Goal: Information Seeking & Learning: Compare options

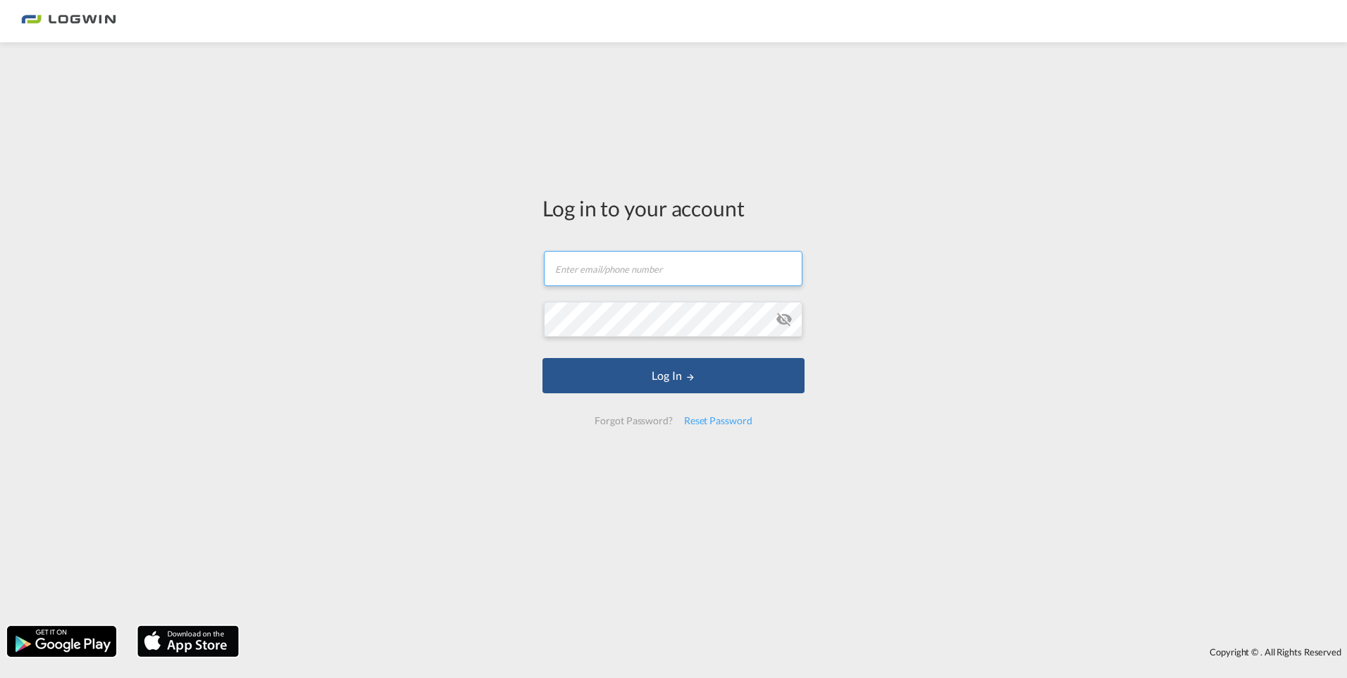
click at [593, 271] on input "text" at bounding box center [673, 268] width 259 height 35
type input "[PERSON_NAME][EMAIL_ADDRESS][DOMAIN_NAME]"
click at [543, 358] on button "Log In" at bounding box center [674, 375] width 262 height 35
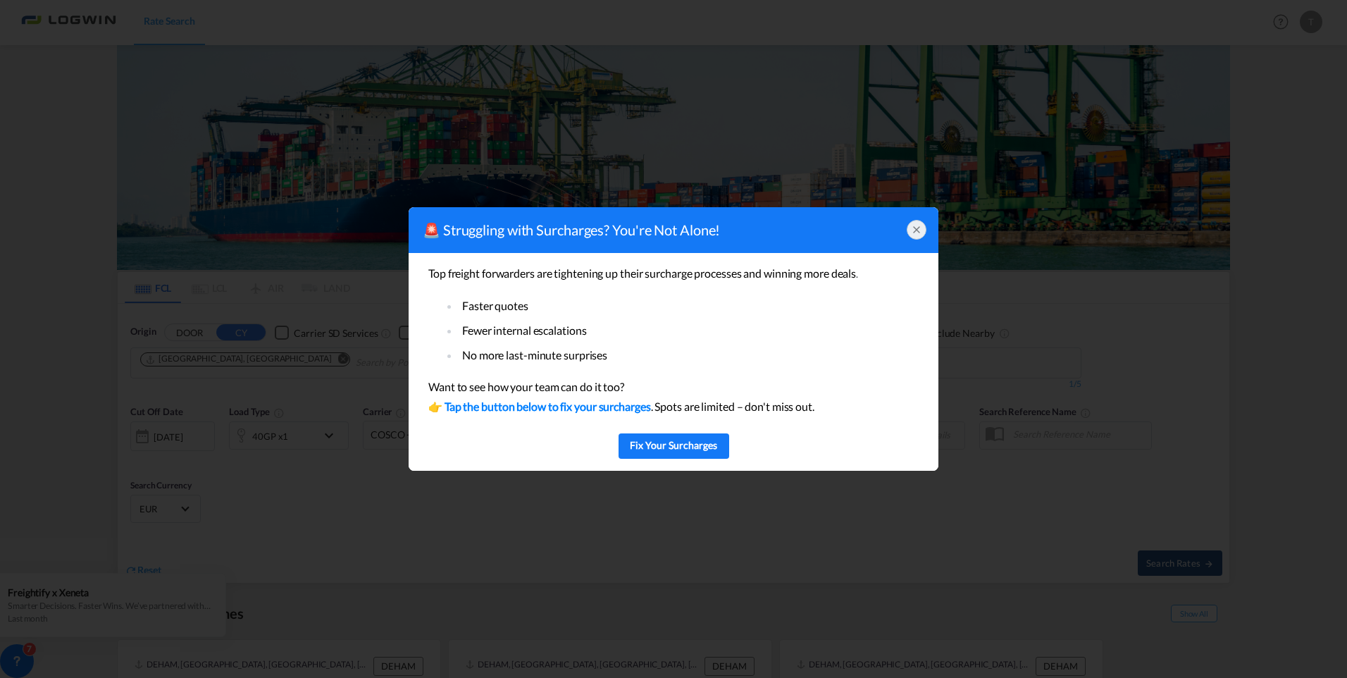
click at [920, 228] on icon at bounding box center [916, 229] width 11 height 11
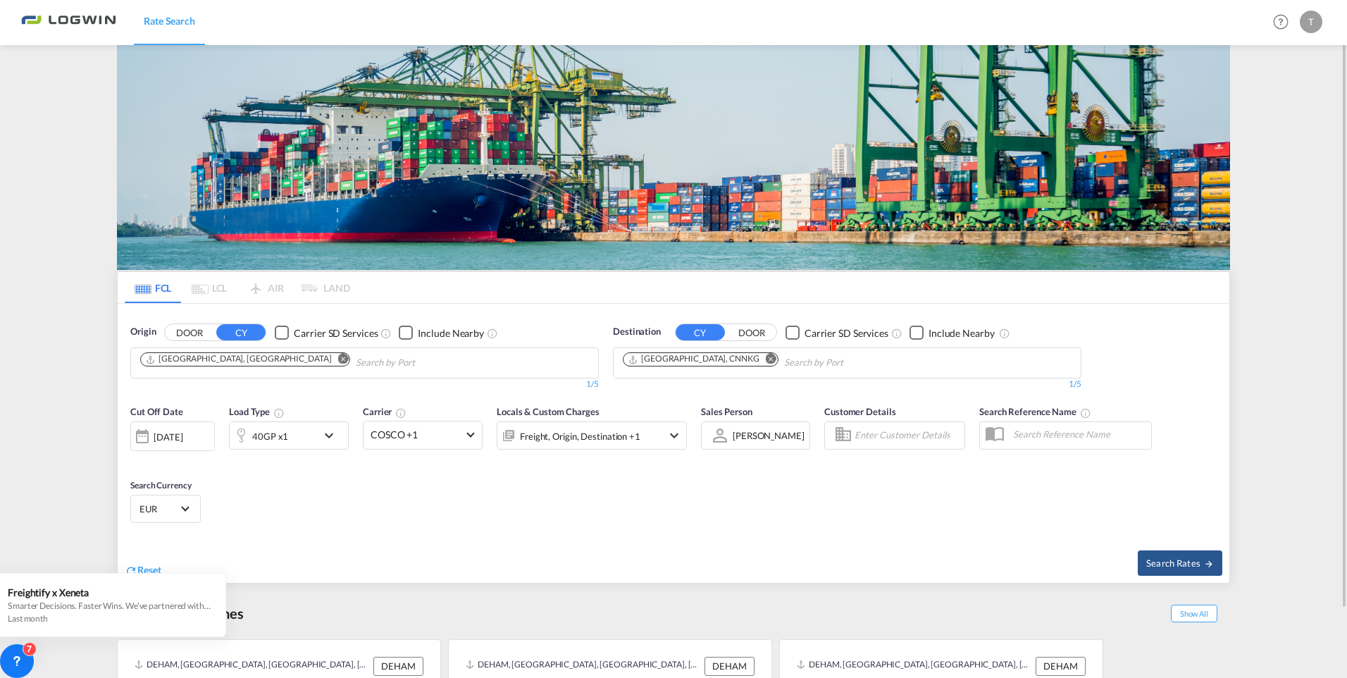
click at [329, 432] on md-icon "icon-chevron-down" at bounding box center [333, 435] width 24 height 17
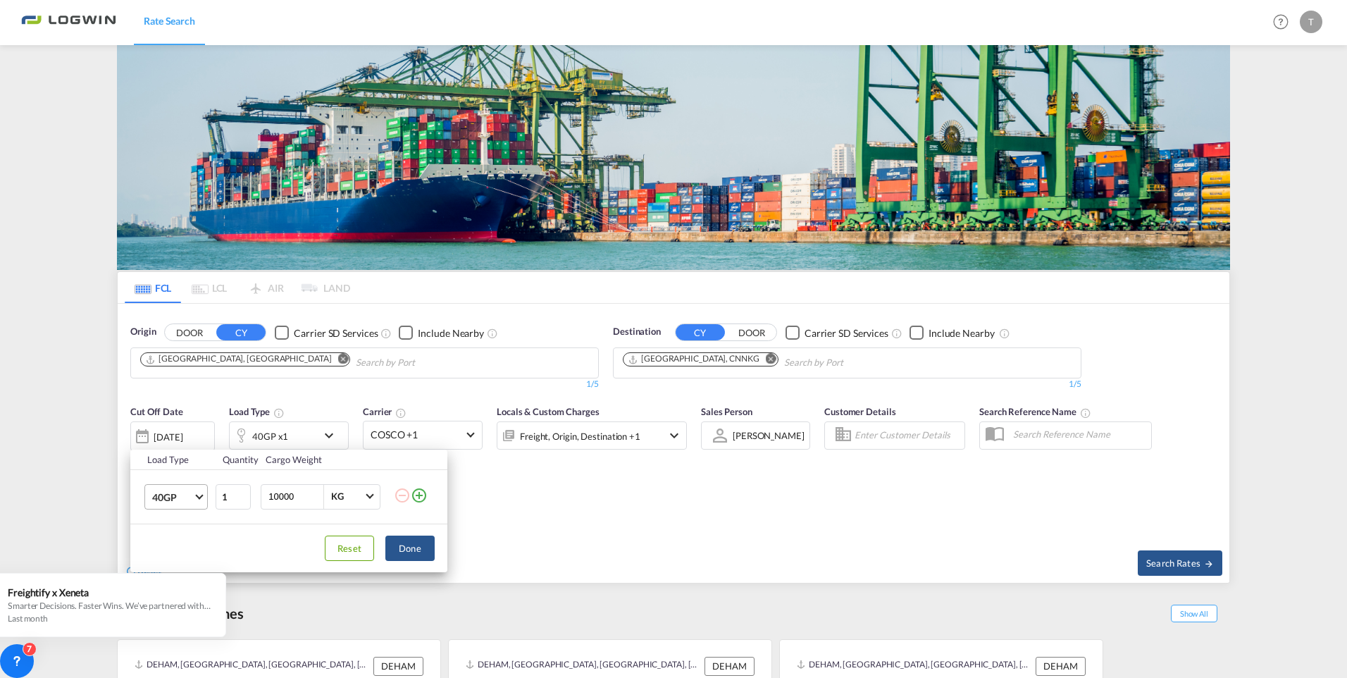
click at [189, 506] on md-select-value "40GP" at bounding box center [179, 497] width 56 height 24
click at [178, 469] on md-option "20GP" at bounding box center [189, 463] width 96 height 34
click at [414, 550] on button "Done" at bounding box center [409, 548] width 49 height 25
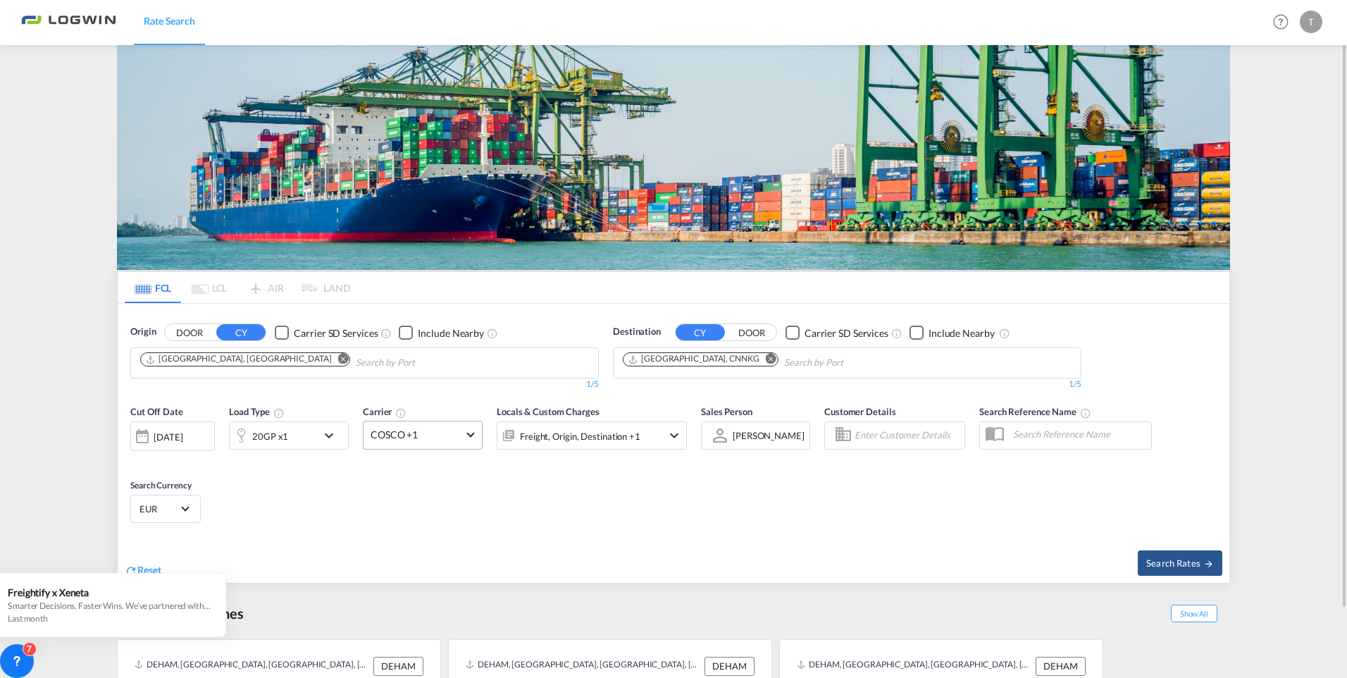
click at [463, 433] on md-select-value "COSCO +1" at bounding box center [423, 434] width 118 height 27
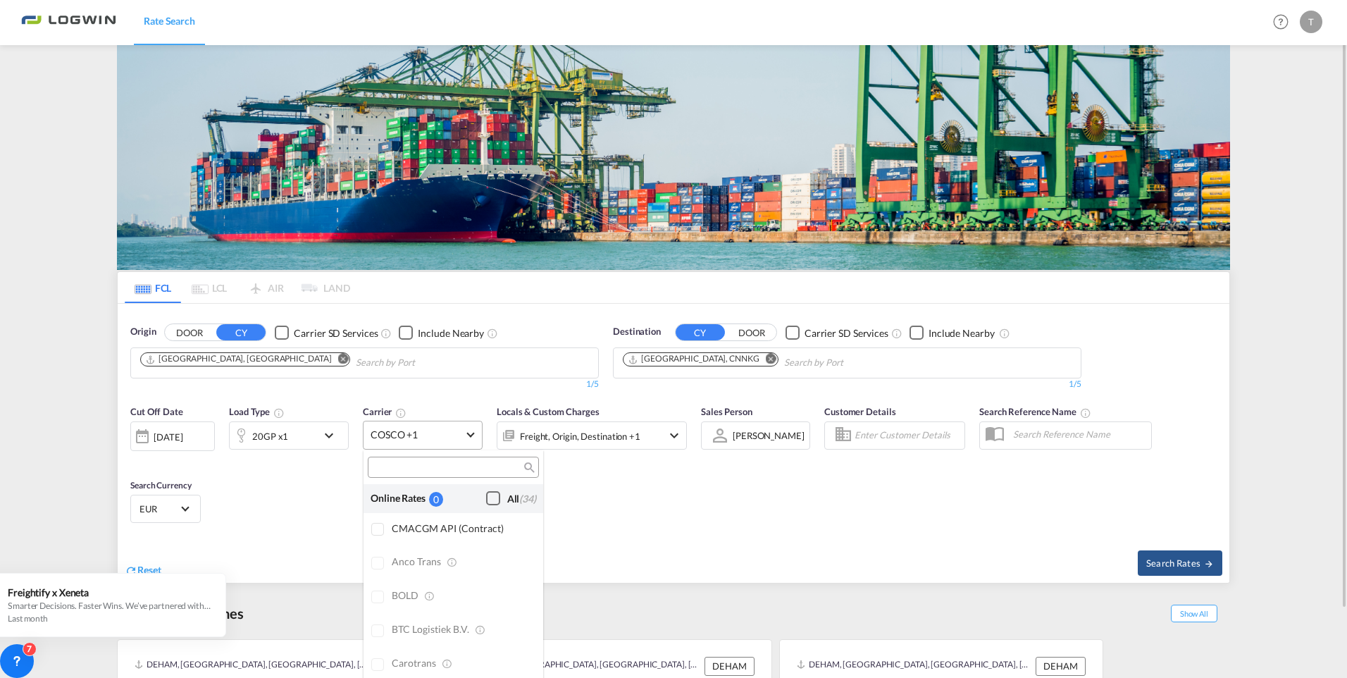
scroll to position [1605, 0]
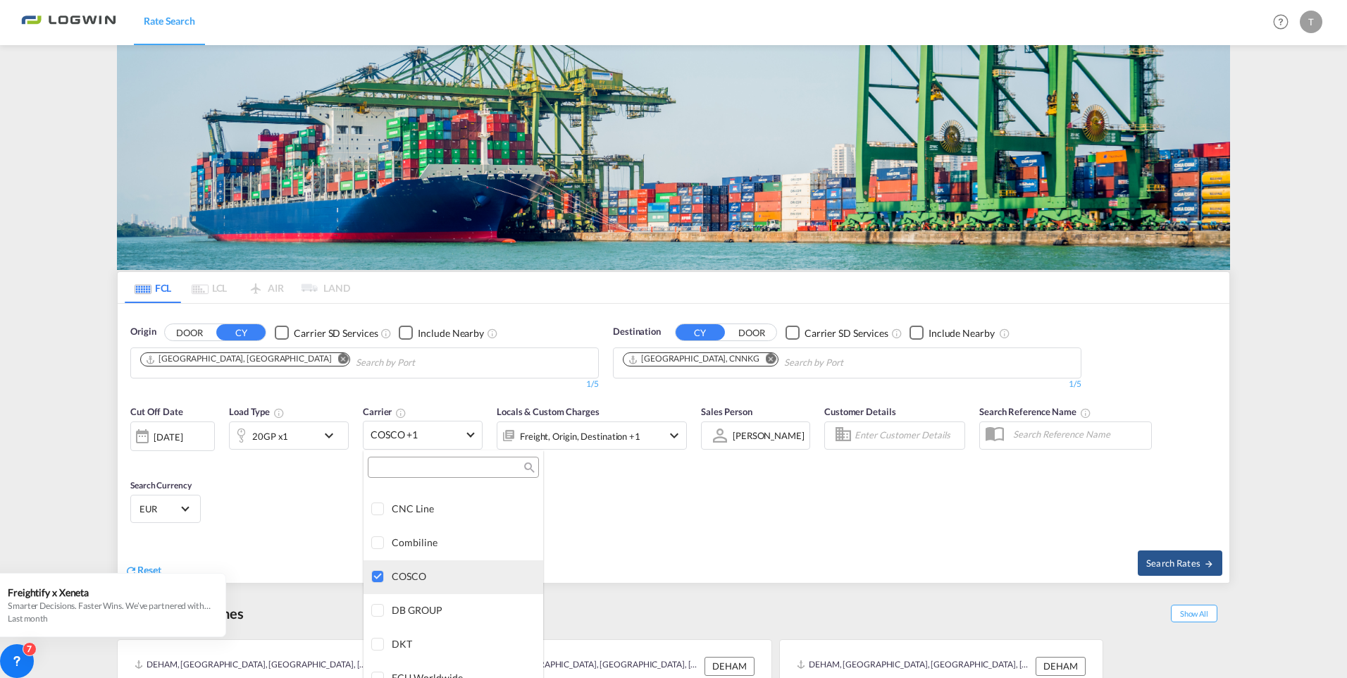
click at [377, 581] on div at bounding box center [378, 577] width 14 height 14
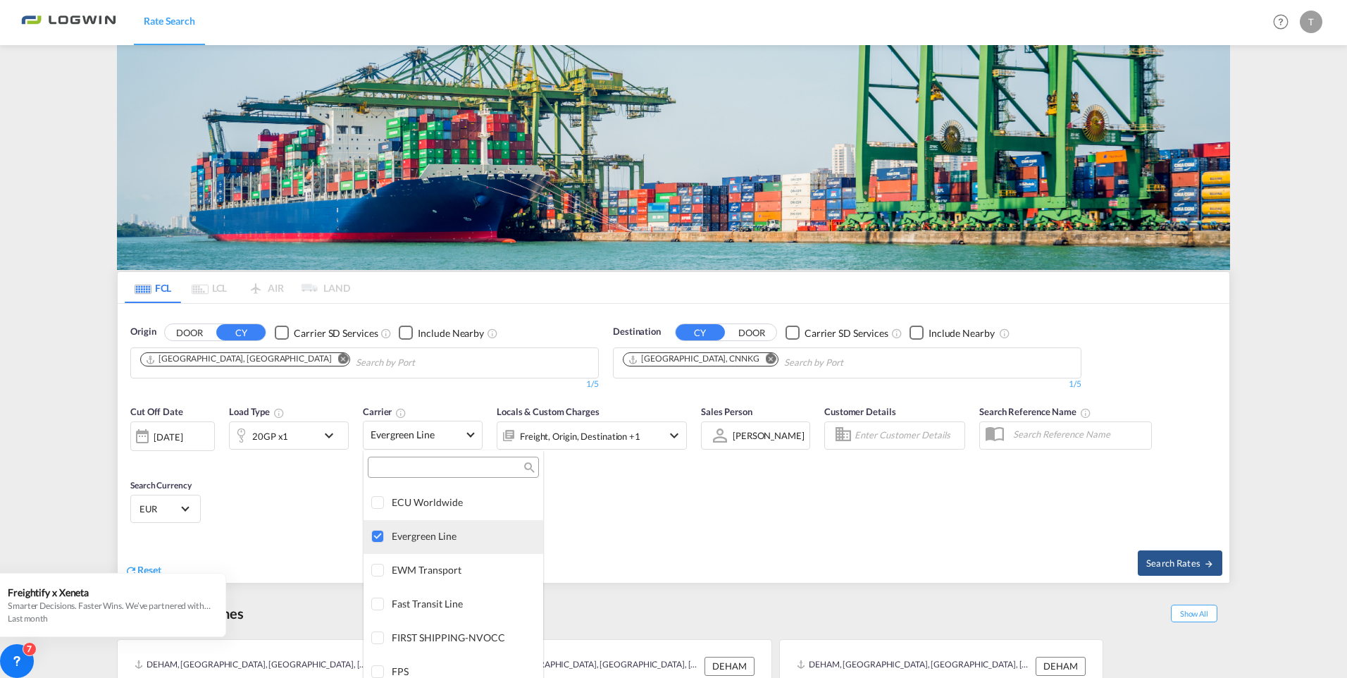
scroll to position [1746, 0]
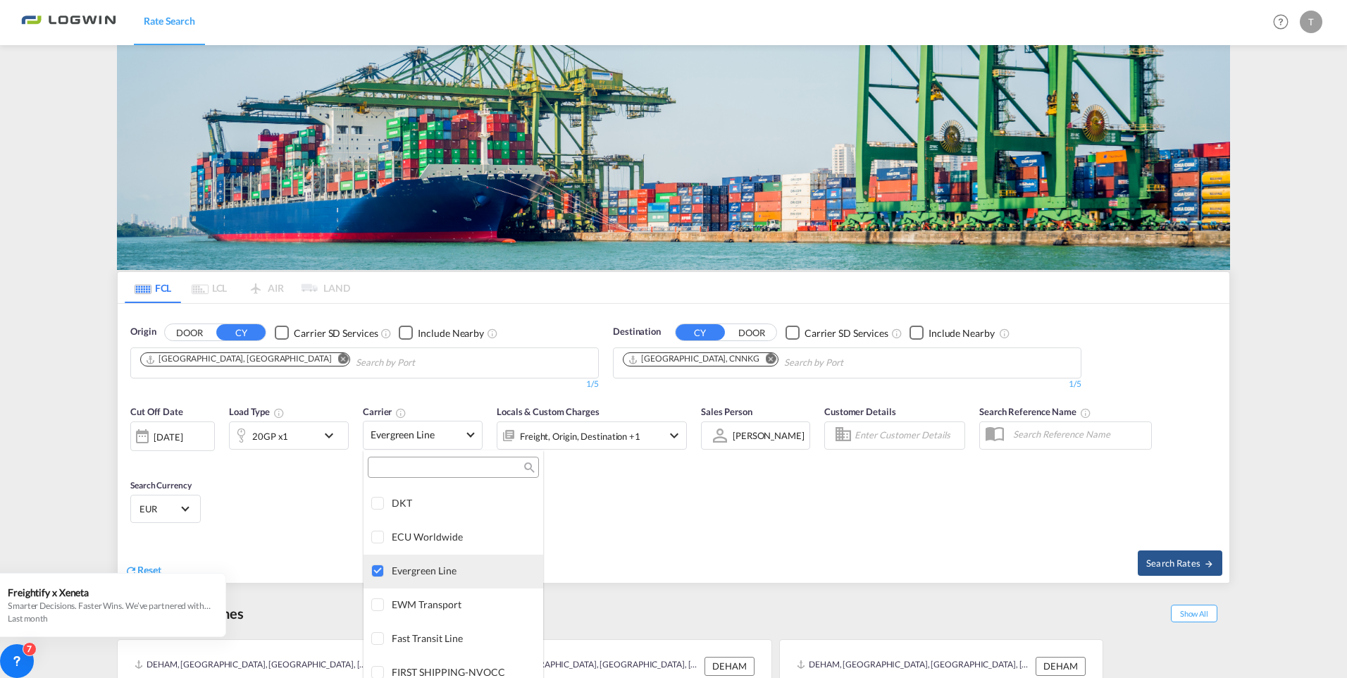
click at [376, 572] on div at bounding box center [378, 571] width 14 height 14
click at [388, 473] on input "search" at bounding box center [448, 468] width 152 height 13
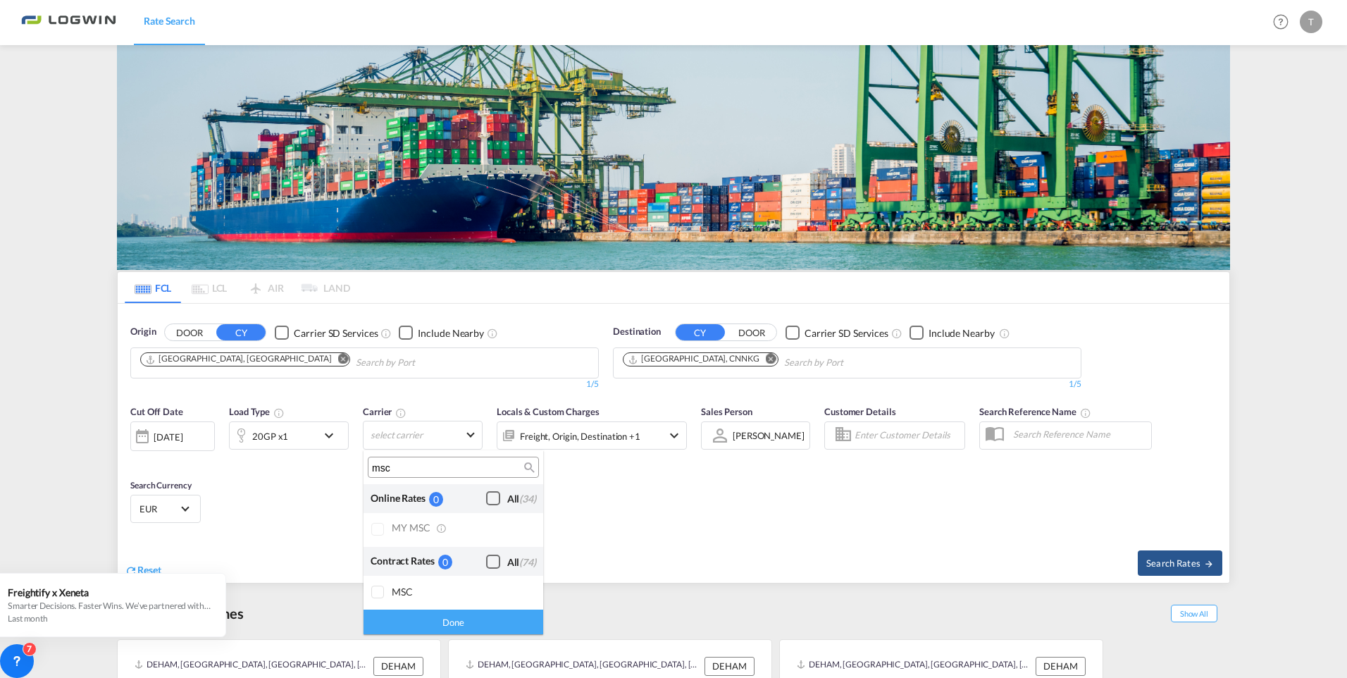
type input "msc"
click at [385, 593] on div at bounding box center [378, 593] width 14 height 14
click at [437, 622] on div "Done" at bounding box center [454, 622] width 180 height 25
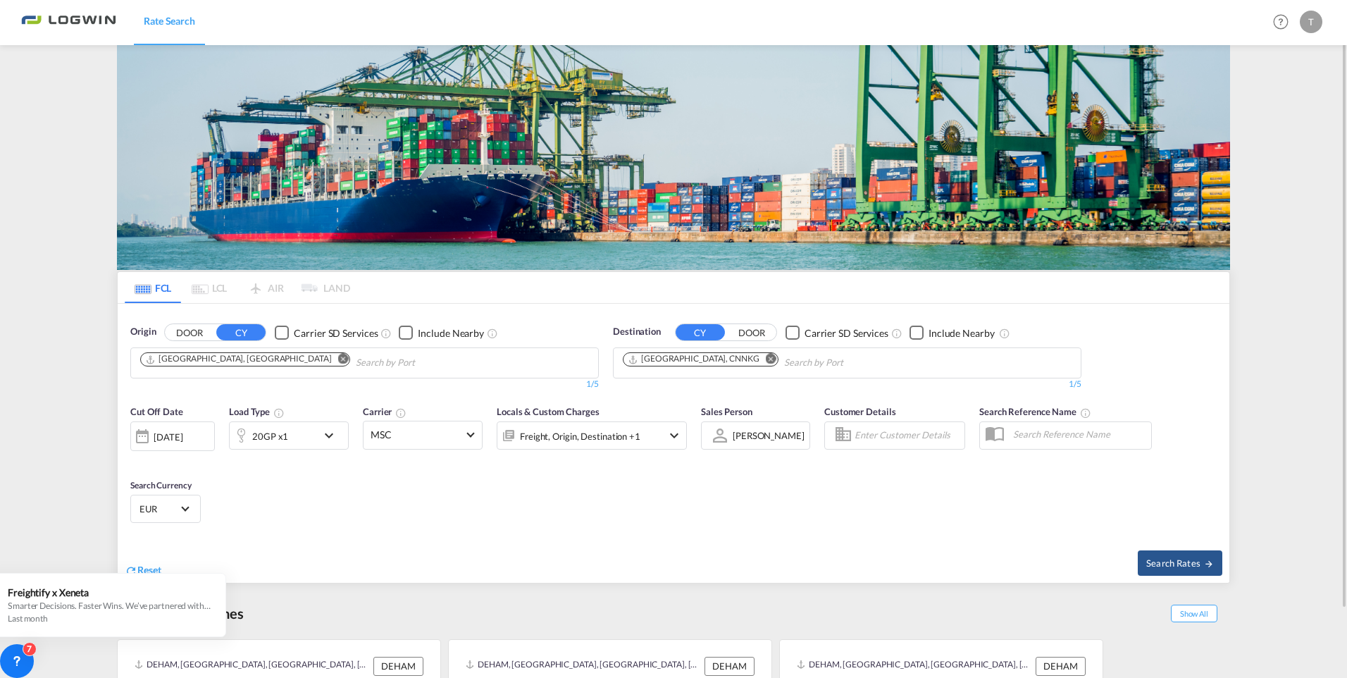
click at [766, 357] on md-icon "Remove" at bounding box center [771, 359] width 11 height 11
click at [681, 359] on body "Rate Search Rate Search Help Resources Product Release T My Profile Logout FCL …" at bounding box center [673, 339] width 1347 height 678
type input "jedda"
click at [676, 390] on div "Jedda h [GEOGRAPHIC_DATA] SAJED" at bounding box center [732, 395] width 268 height 42
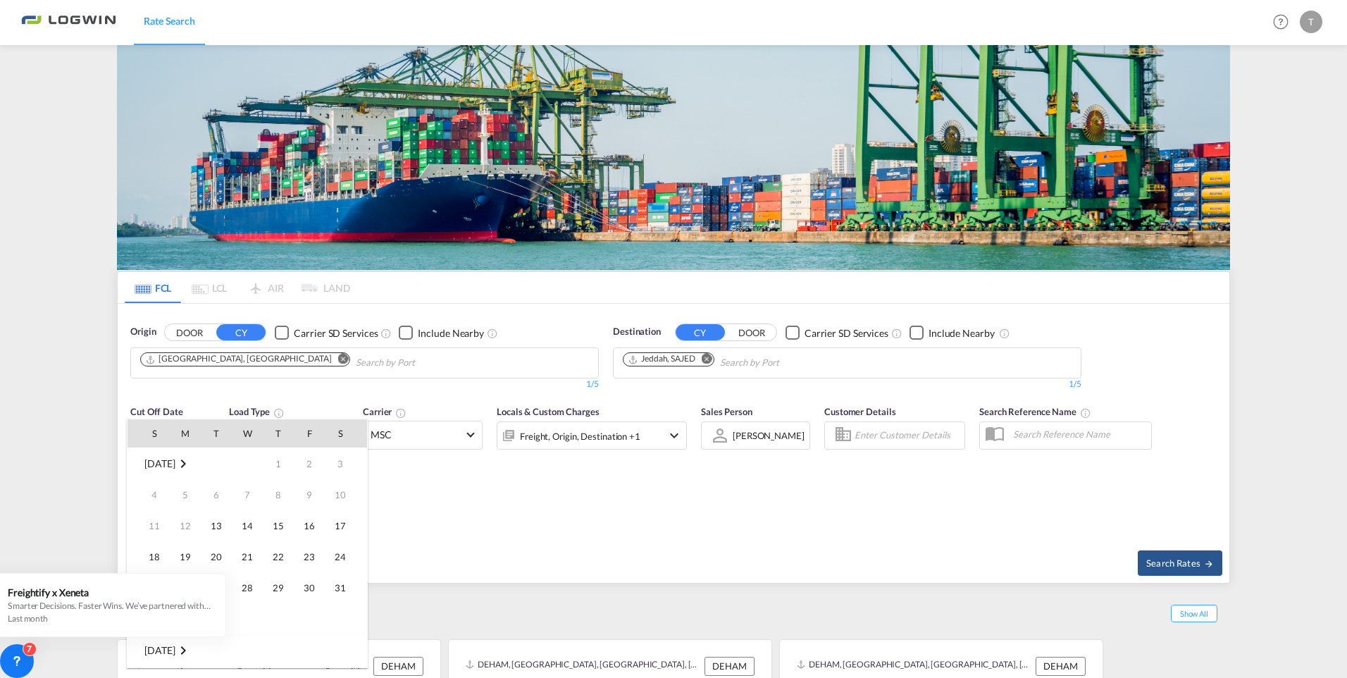
scroll to position [560, 0]
click at [601, 508] on div at bounding box center [673, 339] width 1347 height 678
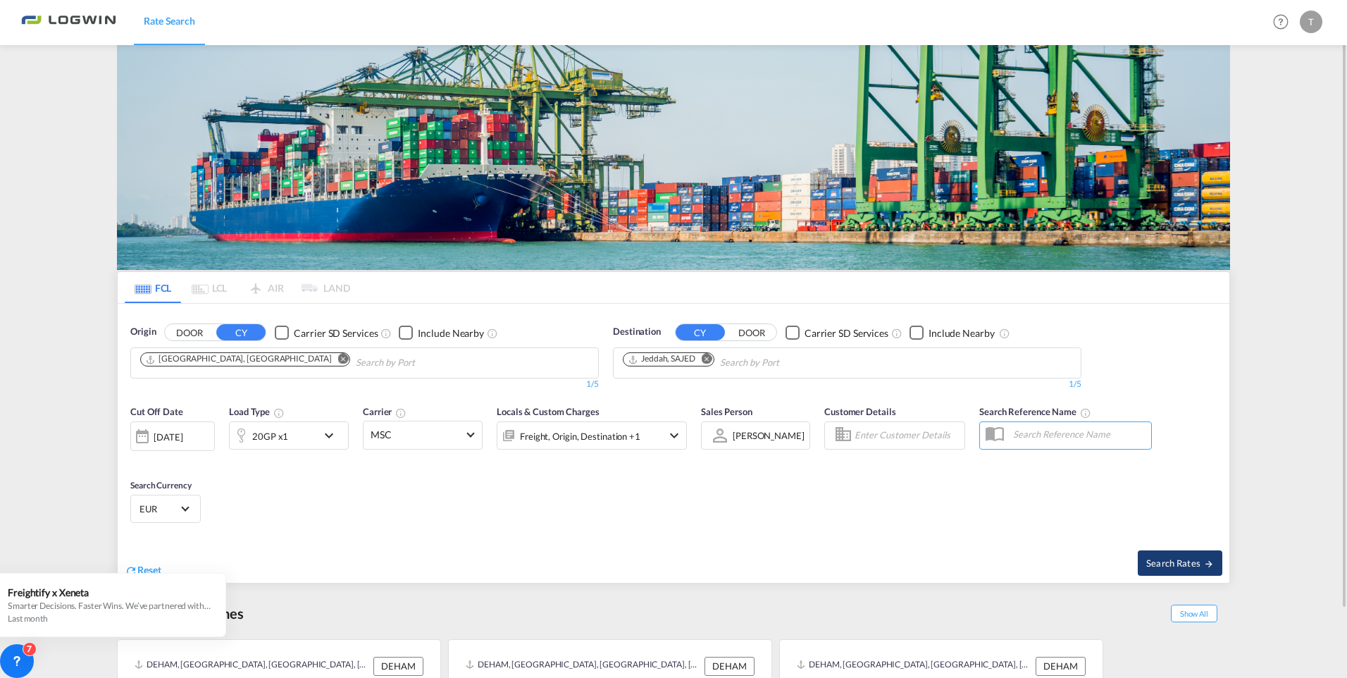
click at [1173, 557] on span "Search Rates" at bounding box center [1181, 562] width 68 height 11
type input "DEHAM to SAJED / [DATE]"
